Goal: Task Accomplishment & Management: Complete application form

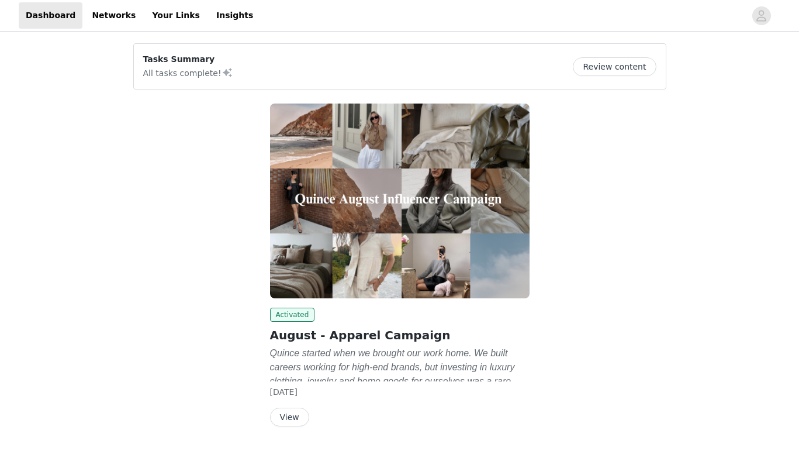
click at [288, 422] on button "View" at bounding box center [289, 417] width 39 height 19
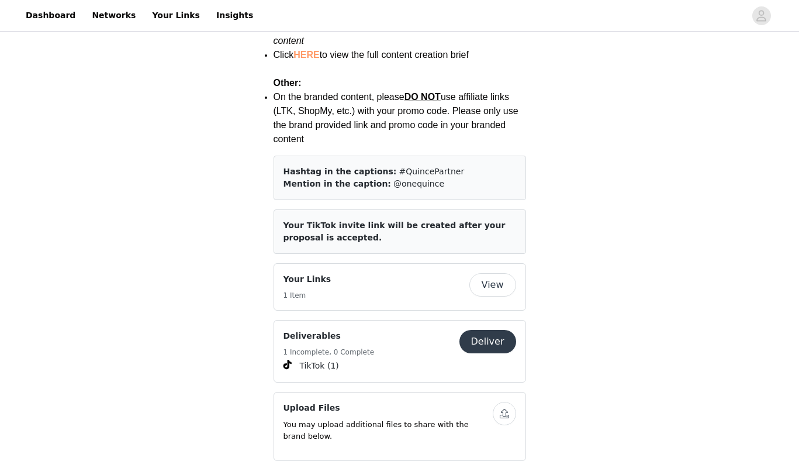
scroll to position [1667, 0]
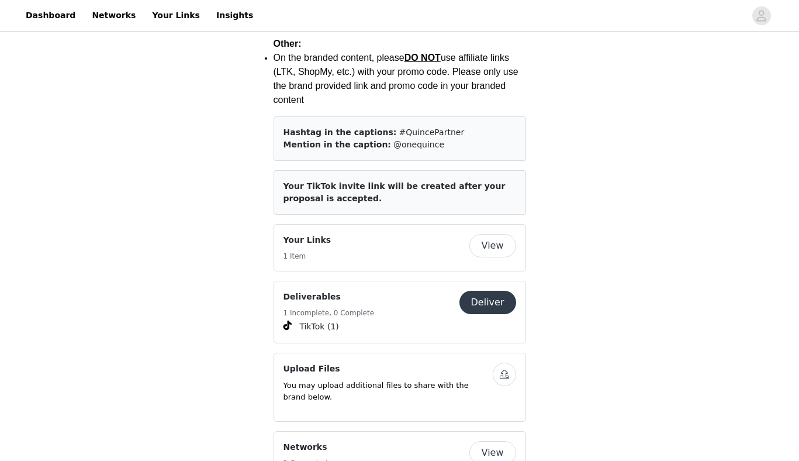
click at [492, 291] on button "Deliver" at bounding box center [488, 302] width 57 height 23
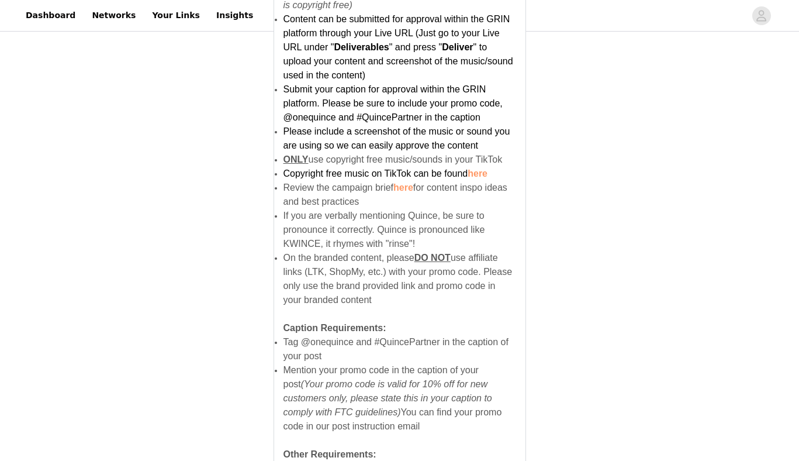
scroll to position [771, 0]
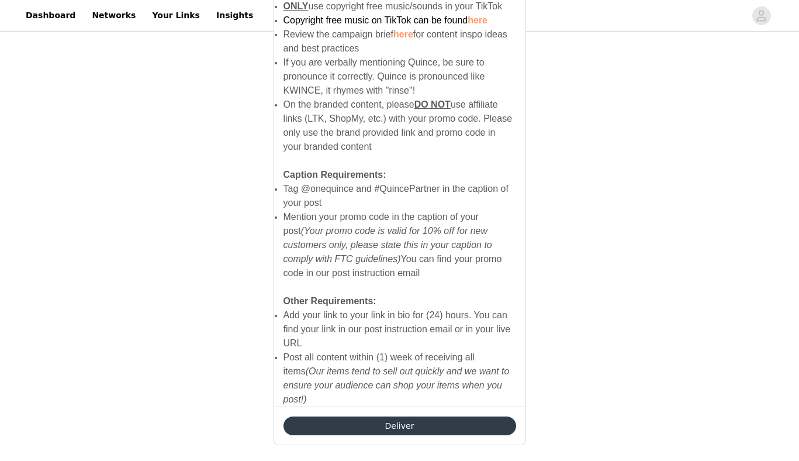
click at [394, 416] on button "Deliver" at bounding box center [400, 425] width 233 height 19
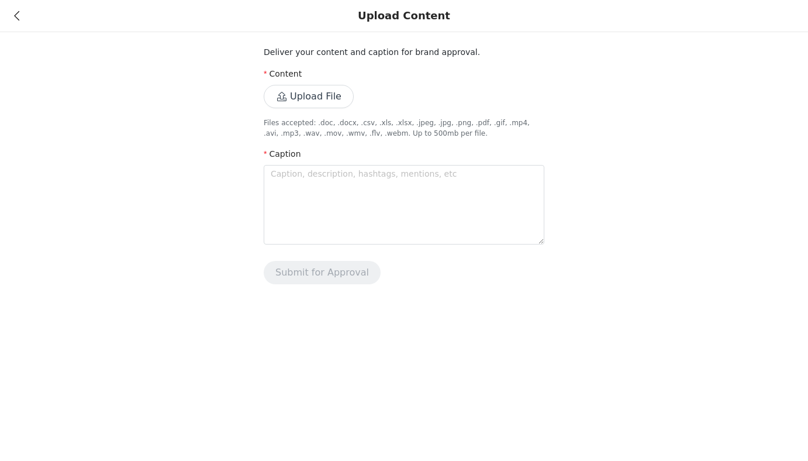
click at [13, 26] on div "Upload Content" at bounding box center [404, 16] width 808 height 32
click at [17, 16] on icon at bounding box center [16, 16] width 5 height 8
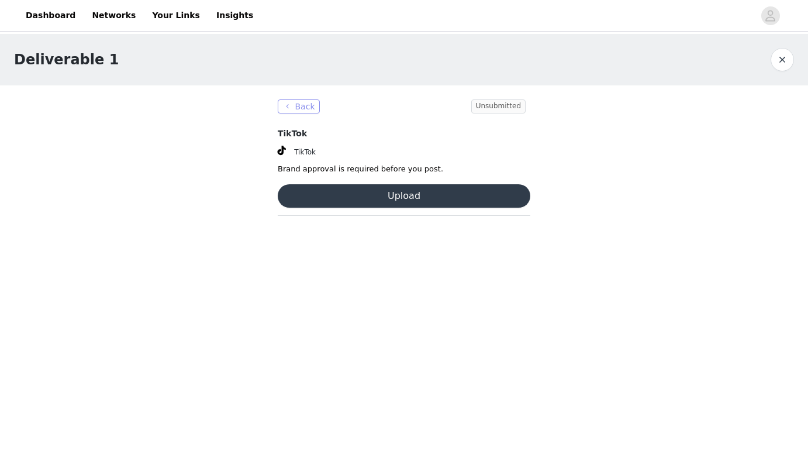
click at [308, 105] on button "Back" at bounding box center [299, 106] width 42 height 14
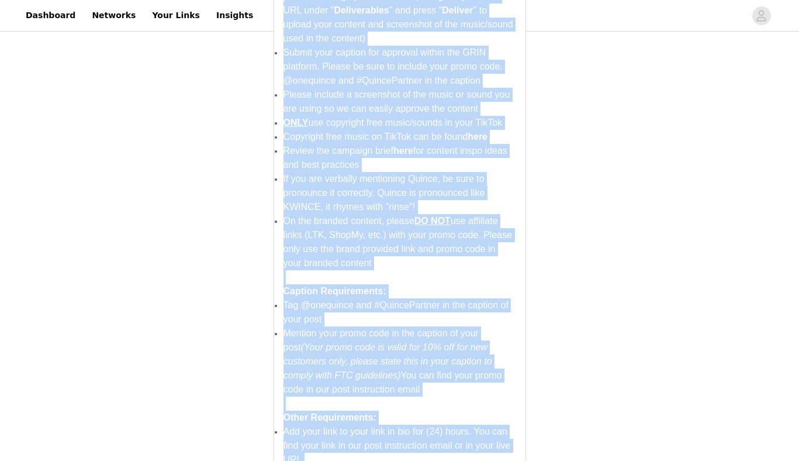
scroll to position [771, 0]
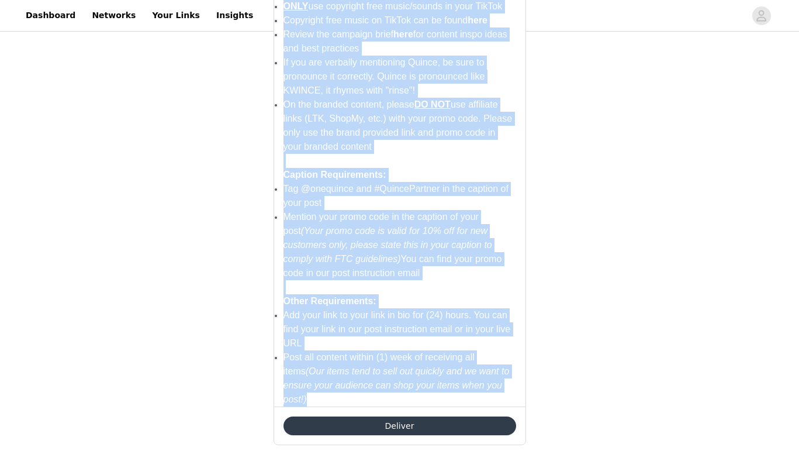
click at [394, 416] on button "Deliver" at bounding box center [400, 425] width 233 height 19
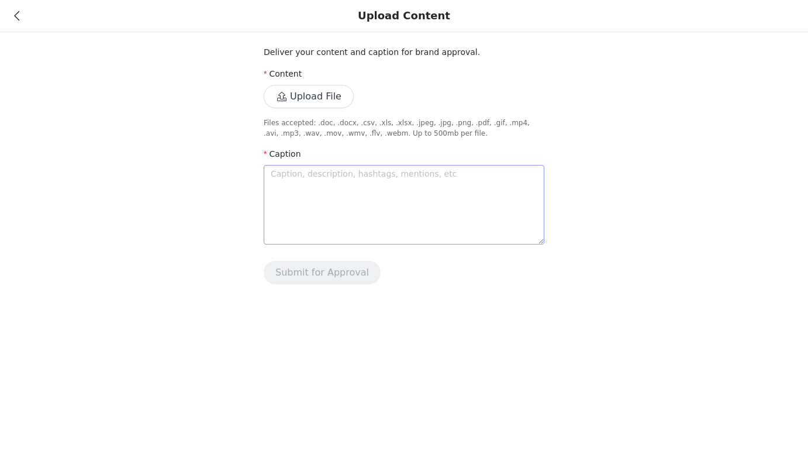
click at [371, 208] on textarea at bounding box center [404, 205] width 281 height 80
paste textarea "Forever reaching for these @onequince #QuincePartner New customers get 10% off …"
type textarea "Forever reaching for these @onequince #QuincePartner New customers get 10% off …"
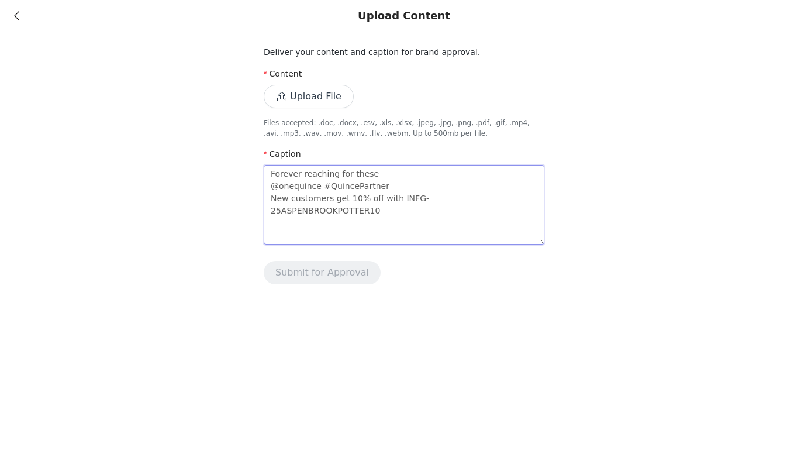
click at [388, 171] on textarea "Forever reaching for these @onequince #QuincePartner New customers get 10% off …" at bounding box center [404, 205] width 281 height 80
type textarea "Forever reaching for these @onequince #QuincePartner New customers get 10% off …"
type textarea "Forever reaching for these ~ @onequince #QuincePartner New customers get 10% of…"
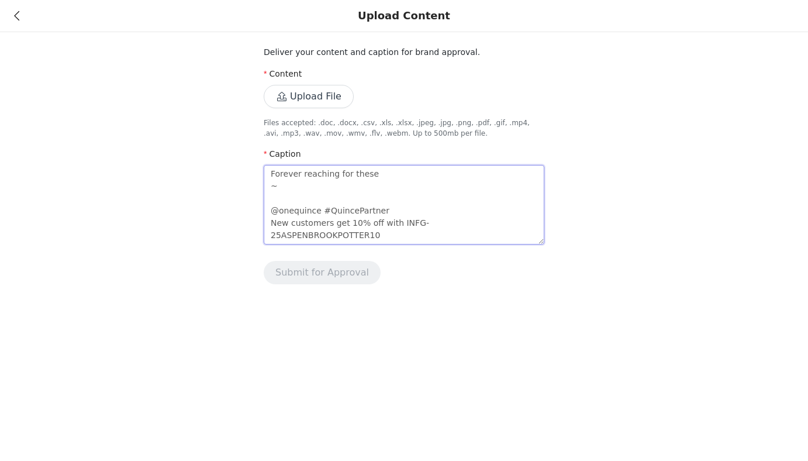
drag, startPoint x: 318, startPoint y: 213, endPoint x: 259, endPoint y: 213, distance: 59.1
click at [259, 213] on div "Deliver your content and caption for brand approval. Content Upload File Files …" at bounding box center [404, 149] width 808 height 298
type textarea "Forever reaching for these ~ #QuincePartner New customers get 10% off with INFG…"
click at [395, 172] on textarea "Forever reaching for these ~ #QuincePartner New customers get 10% off with INFG…" at bounding box center [404, 205] width 281 height 80
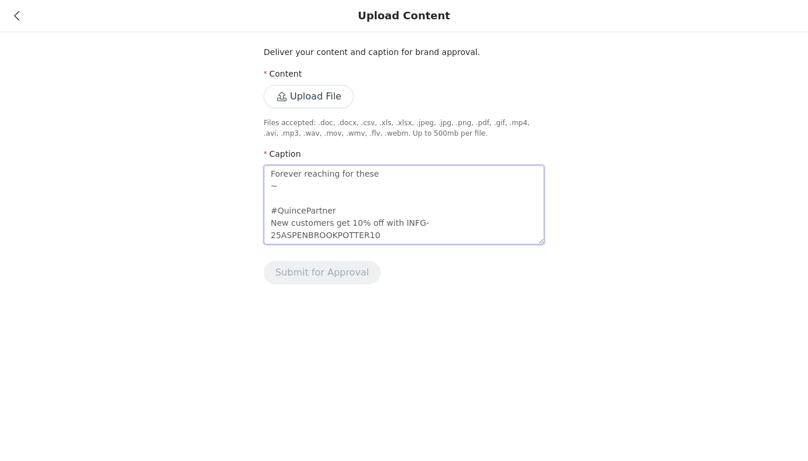
type textarea "Forever reaching for these ~ #QuincePartner New customers get 10% off with INFG…"
paste textarea "@onequince"
type textarea "Forever reaching for these @onequince ~ #QuincePartner New customers get 10% of…"
drag, startPoint x: 275, startPoint y: 224, endPoint x: 571, endPoint y: 223, distance: 295.3
click at [571, 223] on div "Deliver your content and caption for brand approval. Content Upload File Files …" at bounding box center [404, 149] width 808 height 298
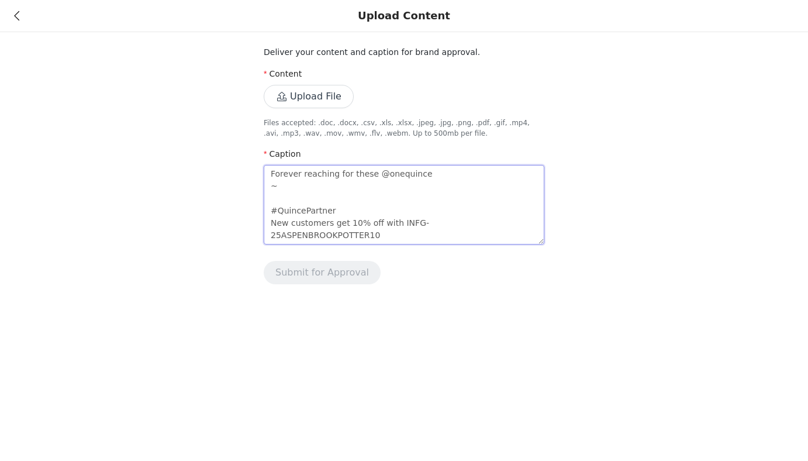
type textarea "Forever reaching for these @onequince ~ #QuincePartner"
click at [294, 195] on textarea "Forever reaching for these @onequince ~ #QuincePartner" at bounding box center [404, 205] width 281 height 80
type textarea "Forever reaching for these @onequince ~ #QuincePartner"
click at [439, 177] on textarea "Forever reaching for these @onequince ~ #QuincePartner" at bounding box center [404, 205] width 281 height 80
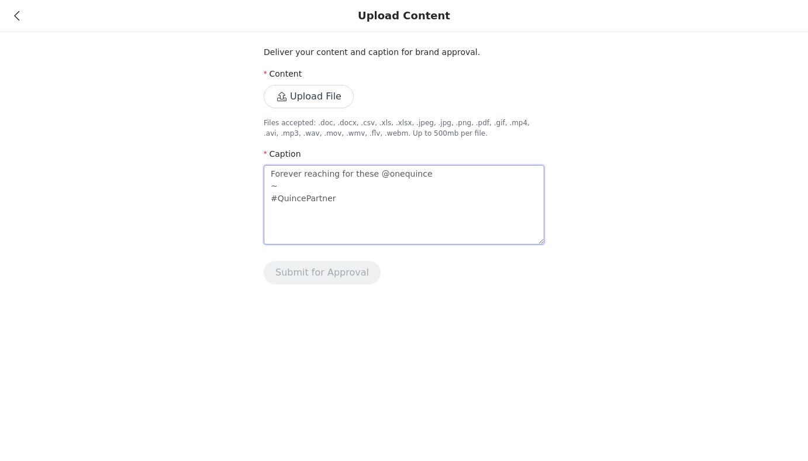
type textarea "Forever reaching for these @onequince ~ #QuincePartner"
paste textarea "New customers get 10% off with INFG-25ASPENBROOKPOTTER10"
type textarea "Forever reaching for these @onequince New customers get 10% off with INFG-25ASP…"
click at [421, 215] on textarea "Forever reaching for these @onequince New customers get 10% off with INFG-25ASP…" at bounding box center [404, 205] width 281 height 80
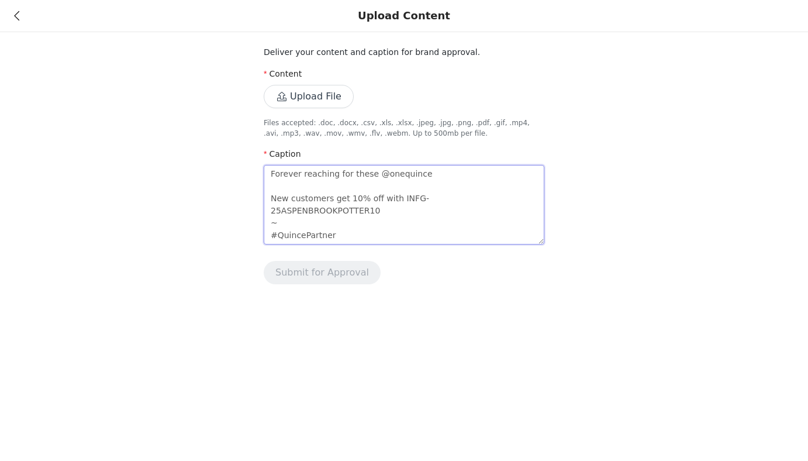
click at [418, 223] on textarea "Forever reaching for these @onequince New customers get 10% off with INFG-25ASP…" at bounding box center [404, 205] width 281 height 80
type textarea "Forever reaching for these @onequince New customers get 10% off with INFG-25ASP…"
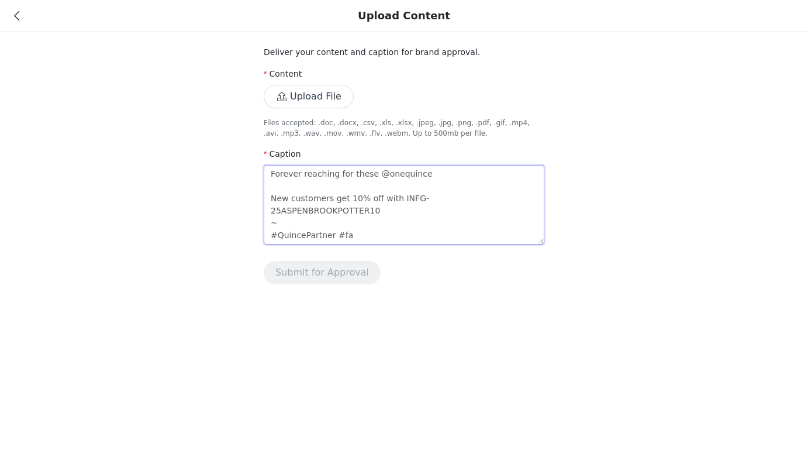
type textarea "Forever reaching for these @onequince New customers get 10% off with INFG-25ASP…"
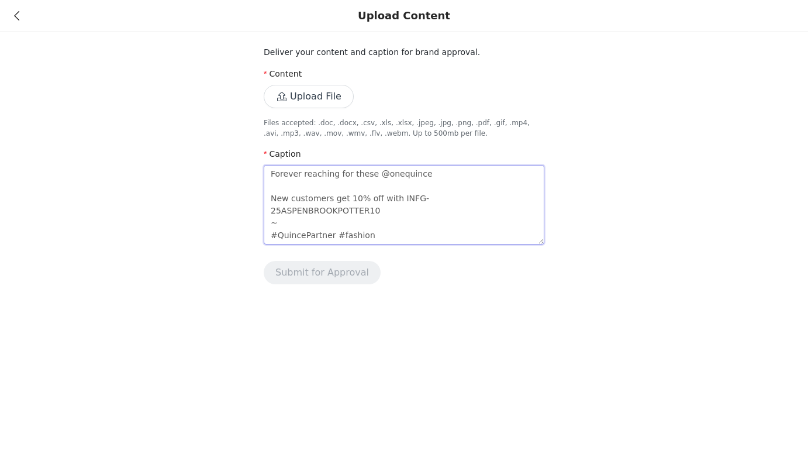
type textarea "Forever reaching for these @onequince New customers get 10% off with INFG-25ASP…"
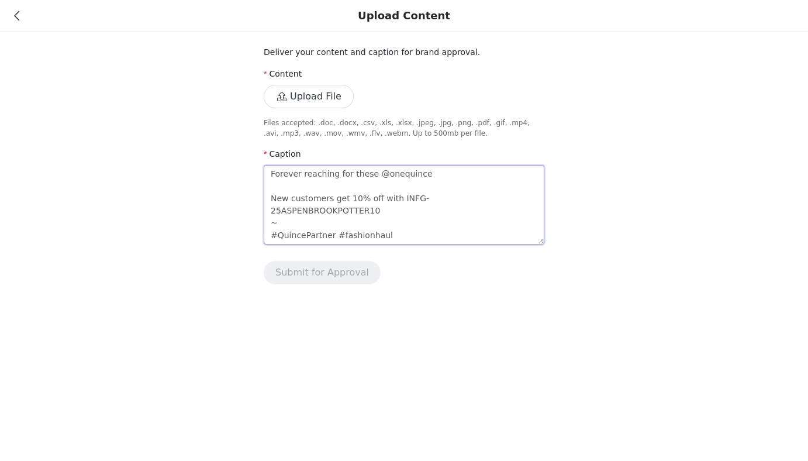
type textarea "Forever reaching for these @onequince New customers get 10% off with INFG-25ASP…"
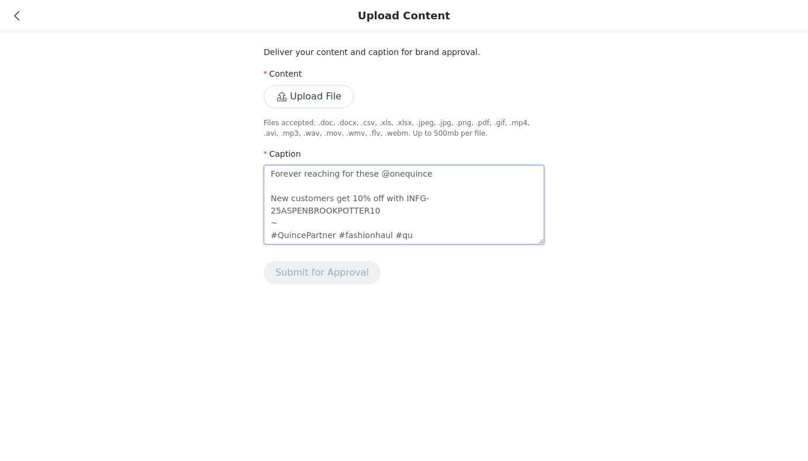
type textarea "Forever reaching for these @onequince New customers get 10% off with INFG-25ASP…"
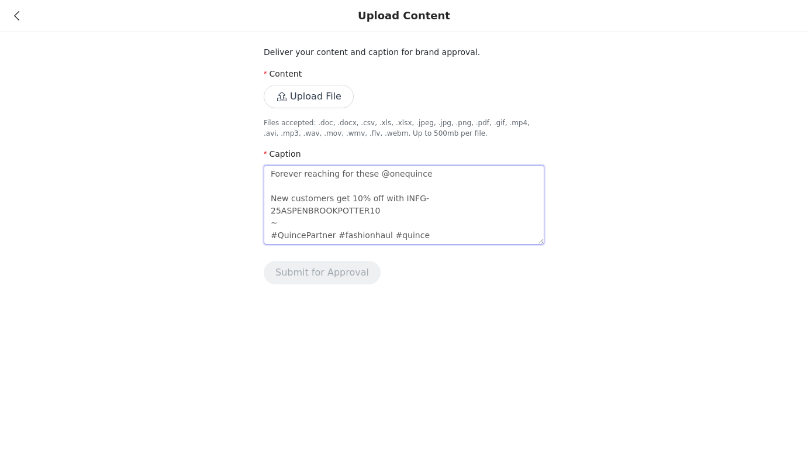
type textarea "Forever reaching for these @onequince New customers get 10% off with INFG-25ASP…"
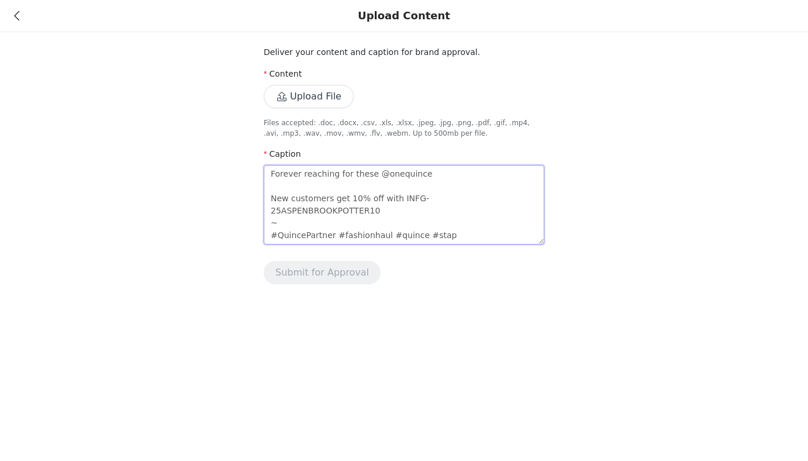
type textarea "Forever reaching for these @onequince New customers get 10% off with INFG-25ASP…"
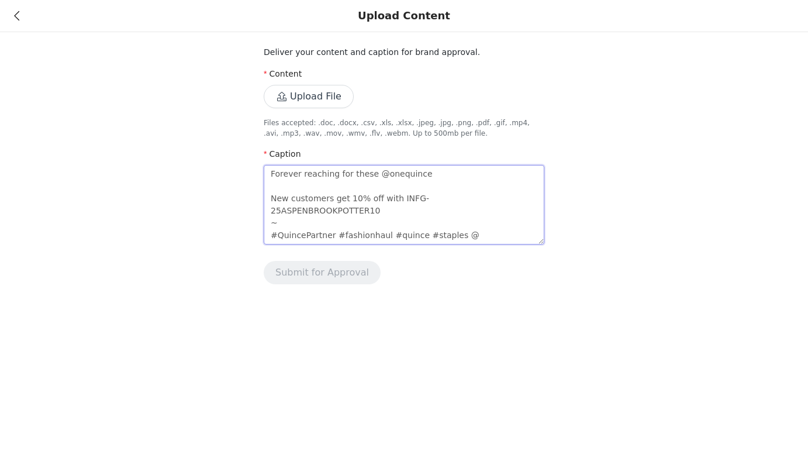
type textarea "Forever reaching for these @onequince New customers get 10% off with INFG-25ASP…"
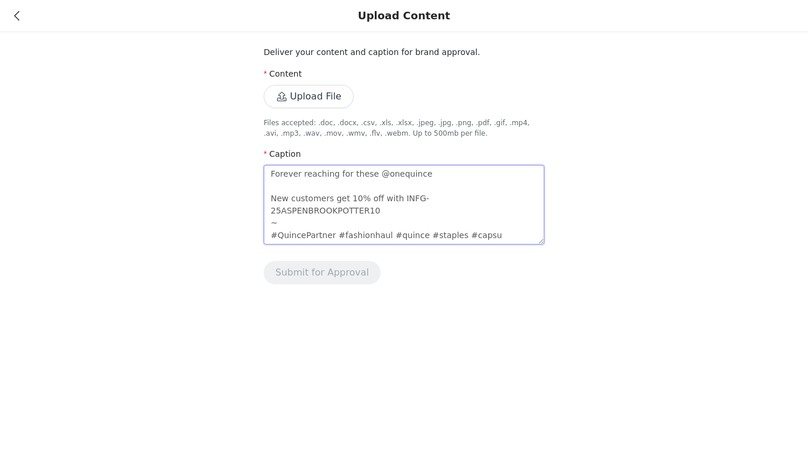
type textarea "Forever reaching for these @onequince New customers get 10% off with INFG-25ASP…"
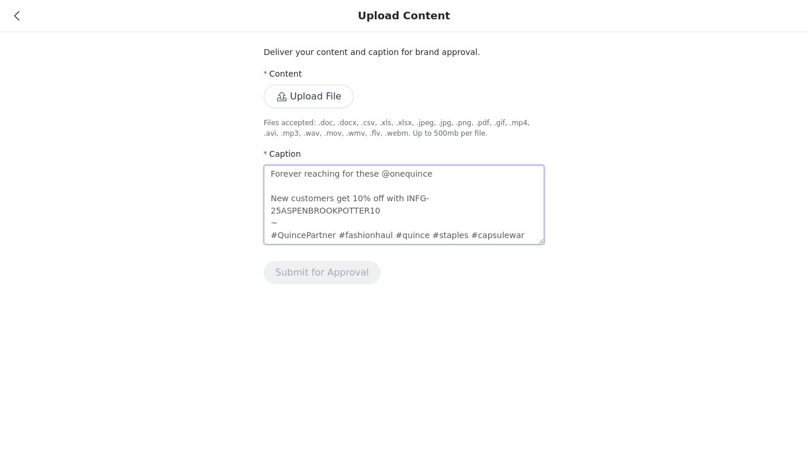
type textarea "Forever reaching for these @onequince New customers get 10% off with INFG-25ASP…"
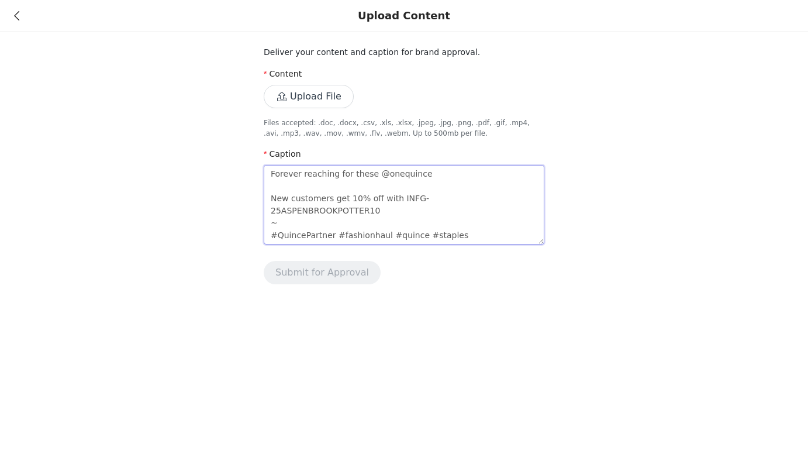
drag, startPoint x: 369, startPoint y: 177, endPoint x: 232, endPoint y: 177, distance: 137.4
click at [232, 177] on div "Deliver your content and caption for brand approval. Content Upload File Files …" at bounding box center [404, 149] width 808 height 298
type textarea "m @onequince New customers get 10% off with INFG-25ASPENBROOKPOTTER10 ~ #Quince…"
type textarea "my @onequince New customers get 10% off with INFG-25ASPENBROOKPOTTER10 ~ #Quinc…"
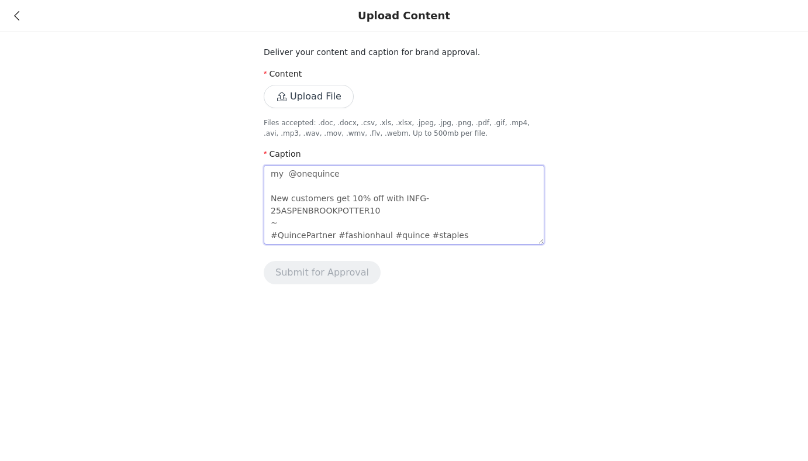
type textarea "my c @onequince New customers get 10% off with INFG-25ASPENBROOKPOTTER10 ~ #Qui…"
type textarea "my cap @onequince New customers get 10% off with INFG-25ASPENBROOKPOTTER10 ~ #Q…"
type textarea "my caps @onequince New customers get 10% off with INFG-25ASPENBROOKPOTTER10 ~ #…"
type textarea "my capsu @onequince New customers get 10% off with INFG-25ASPENBROOKPOTTER10 ~ …"
type textarea "my capsul @onequince New customers get 10% off with INFG-25ASPENBROOKPOTTER10 ~…"
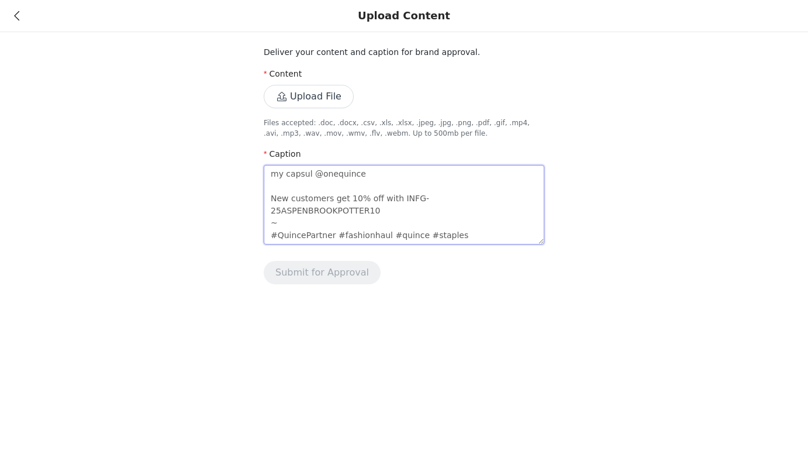
type textarea "my capsule @onequince New customers get 10% off with INFG-25ASPENBROOKPOTTER10 …"
type textarea "my capsule w @onequince New customers get 10% off with INFG-25ASPENBROOKPOTTER1…"
type textarea "my capsule wa @onequince New customers get 10% off with INFG-25ASPENBROOKPOTTER…"
type textarea "my capsule war @onequince New customers get 10% off with INFG-25ASPENBROOKPOTTE…"
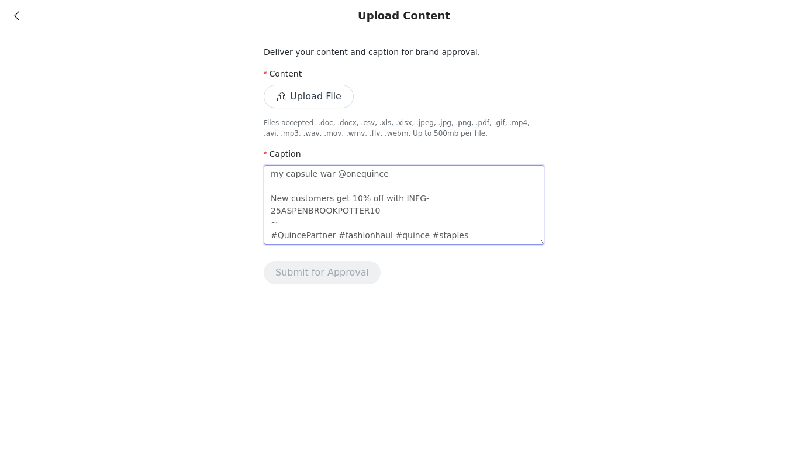
type textarea "my capsule [PERSON_NAME] @onequince New customers get 10% off with INFG-25ASPEN…"
type textarea "my capsule wardr @onequince New customers get 10% off with INFG-25ASPENBROOKPOT…"
type textarea "my capsule wardro @onequince New customers get 10% off with INFG-25ASPENBROOKPO…"
type textarea "my capsule wardrob @onequince New customers get 10% off with INFG-25ASPENBROOKP…"
type textarea "my capsule wardrobe @onequince New customers get 10% off with INFG-25ASPENBROOK…"
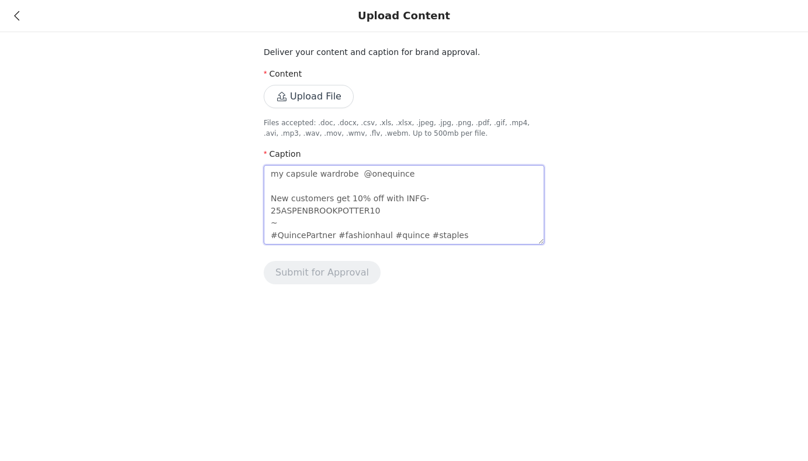
type textarea "my capsule wardrobe e @onequince New customers get 10% off with INFG-25ASPENBRO…"
type textarea "my capsule wardrobe es @onequince New customers get 10% off with INFG-25ASPENBR…"
type textarea "my capsule wardrobe ess @onequince New customers get 10% off with INFG-25ASPENB…"
type textarea "my capsule wardrobe esse @onequince New customers get 10% off with INFG-25ASPEN…"
type textarea "my capsule wardrobe essen @onequince New customers get 10% off with INFG-25ASPE…"
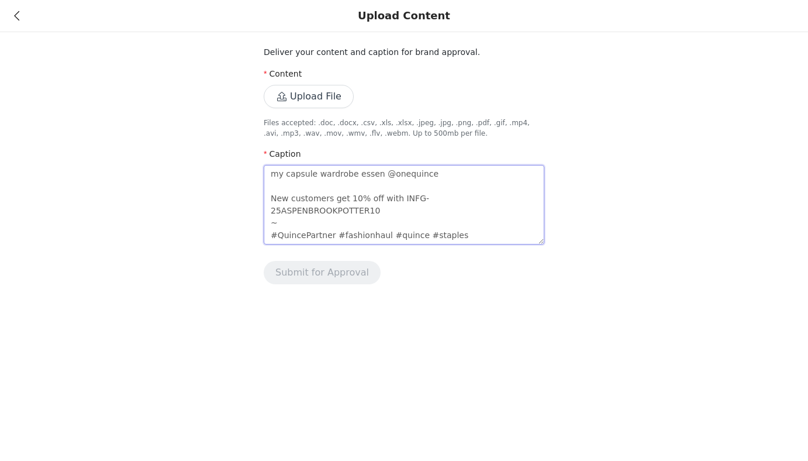
type textarea "my capsule wardrobe essent @onequince New customers get 10% off with INFG-25ASP…"
type textarea "my capsule wardrobe essenti @onequince New customers get 10% off with INFG-25AS…"
type textarea "my capsule wardrobe essentia @onequince New customers get 10% off with INFG-25A…"
type textarea "my capsule wardrobe essential @onequince New customers get 10% off with INFG-25…"
type textarea "my capsule wardrobe essentials @onequince New customers get 10% off with INFG-2…"
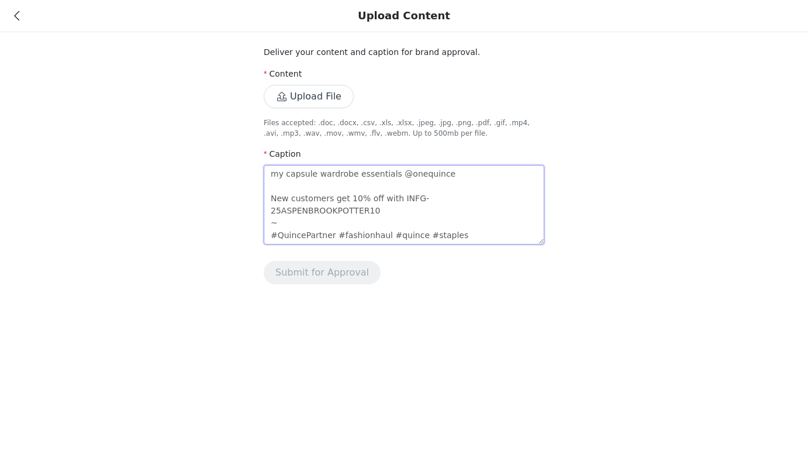
click at [277, 199] on textarea "my capsule wardrobe essentials @onequince New customers get 10% off with INFG-2…" at bounding box center [404, 205] width 281 height 80
type textarea "my capsule wardrobe essentials @onequince ew customers get 10% off with INFG-25…"
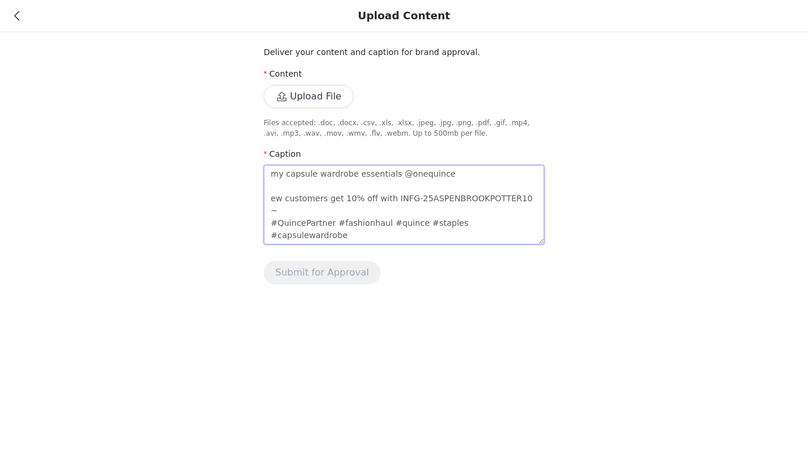
type textarea "my capsule wardrobe essentials @onequince new customers get 10% off with INFG-2…"
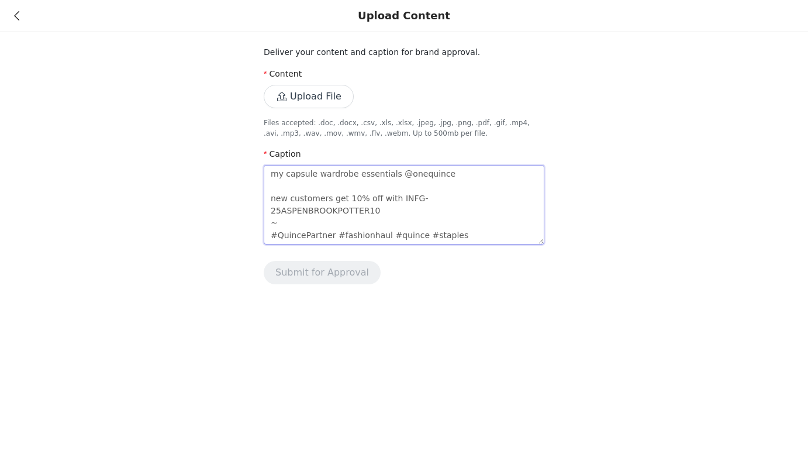
click at [535, 198] on textarea "my capsule wardrobe essentials @onequince new customers get 10% off with INFG-2…" at bounding box center [404, 205] width 281 height 80
type textarea "my capsule wardrobe essentials @onequince new customers get 10% off with INFG-2…"
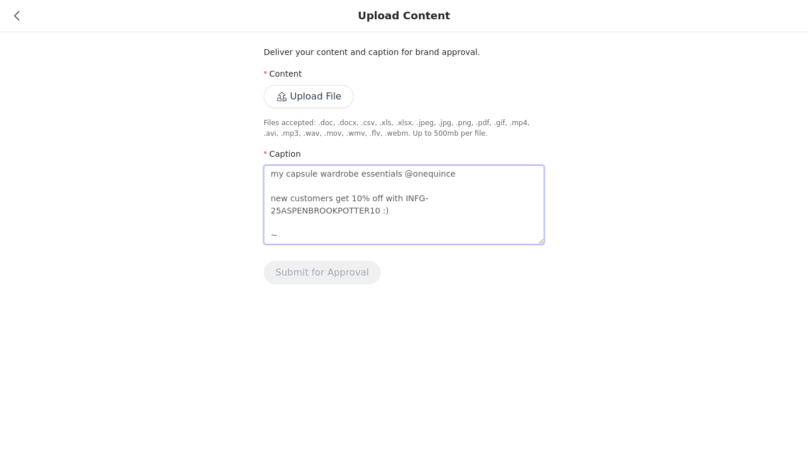
type textarea "my capsule wardrobe essentials @onequince new customers get 10% off with INFG-2…"
click at [267, 235] on textarea "my capsule wardrobe essentials @onequince new customers get 10% off with INFG-2…" at bounding box center [404, 205] width 281 height 80
click at [342, 236] on textarea "my capsule wardrobe essentials @onequince new customers get 10% off with INFG-2…" at bounding box center [404, 205] width 281 height 80
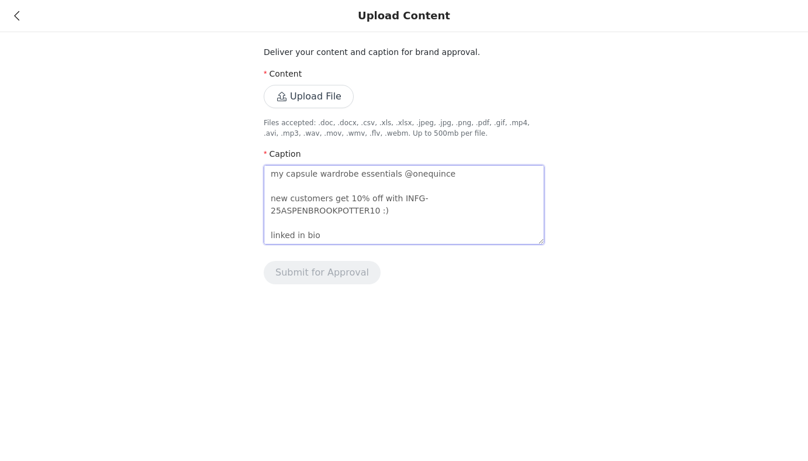
click at [270, 236] on textarea "my capsule wardrobe essentials @onequince new customers get 10% off with INFG-2…" at bounding box center [404, 205] width 281 height 80
click at [342, 216] on textarea "my capsule wardrobe essentials @onequince new customers get 10% off with INFG-2…" at bounding box center [404, 205] width 281 height 80
click at [321, 98] on button "Upload File" at bounding box center [309, 96] width 90 height 23
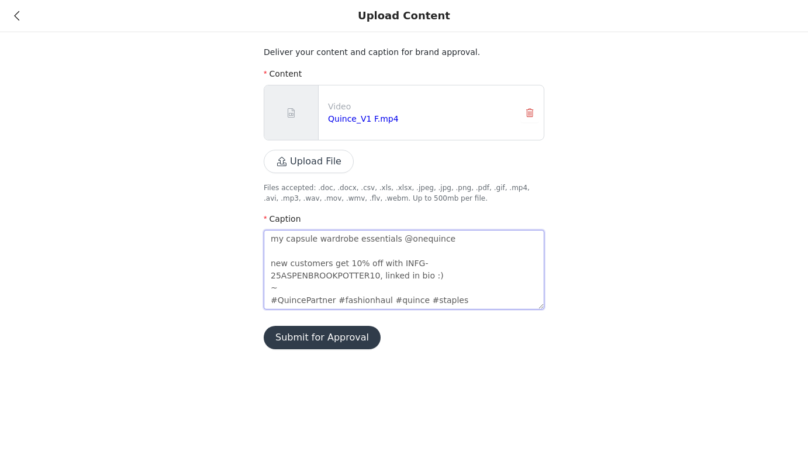
click at [271, 237] on textarea "my capsule wardrobe essentials @onequince new customers get 10% off with INFG-2…" at bounding box center [404, 270] width 281 height 80
click at [271, 257] on textarea "my capsule wardrobe essentials @onequince new customers get 10% off with INFG-2…" at bounding box center [404, 270] width 281 height 80
click at [273, 252] on textarea "my capsule wardrobe essentials @onequince new customers get 10% off with INFG-2…" at bounding box center [404, 270] width 281 height 80
click at [277, 238] on textarea "my capsule wardrobe essentials @onequince new customers get 10% off with INFG-2…" at bounding box center [404, 270] width 281 height 80
paste textarea "There She Goes [PERSON_NAME] & [PERSON_NAME] & The La's"
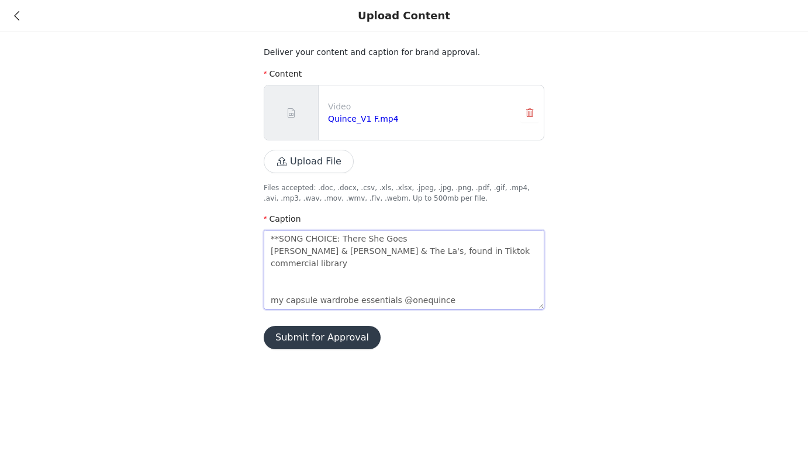
click at [279, 279] on textarea "**SONG CHOICE: There She Goes [PERSON_NAME] & [PERSON_NAME] & The La's, found i…" at bounding box center [404, 270] width 281 height 80
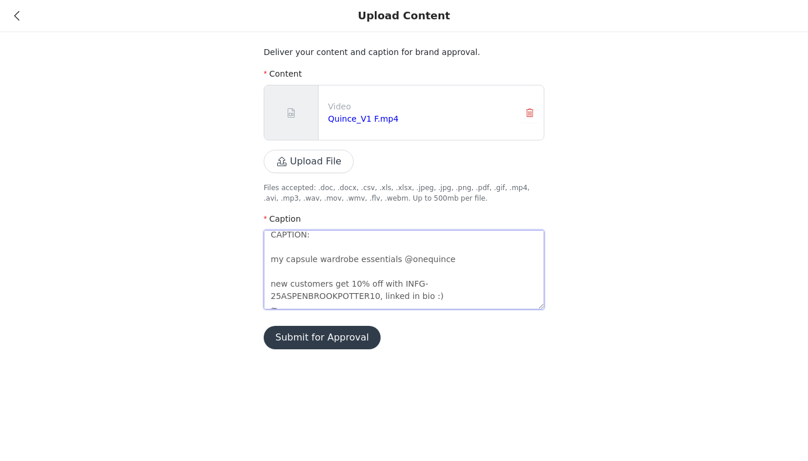
scroll to position [61, 0]
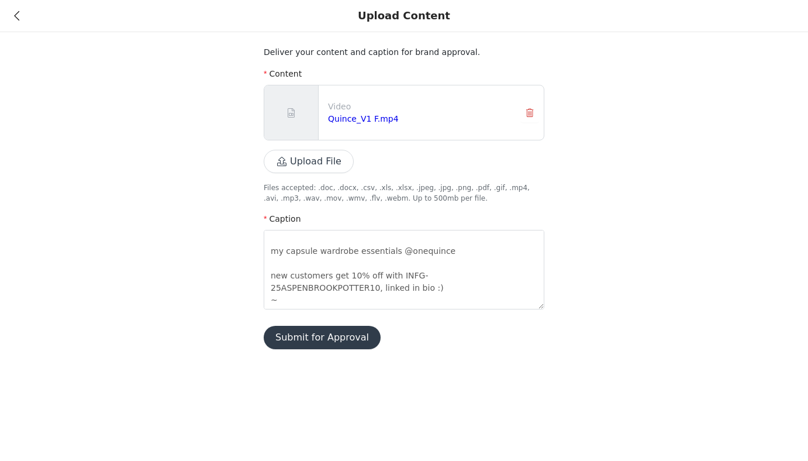
click at [326, 336] on button "Submit for Approval" at bounding box center [322, 337] width 117 height 23
